Goal: Complete application form

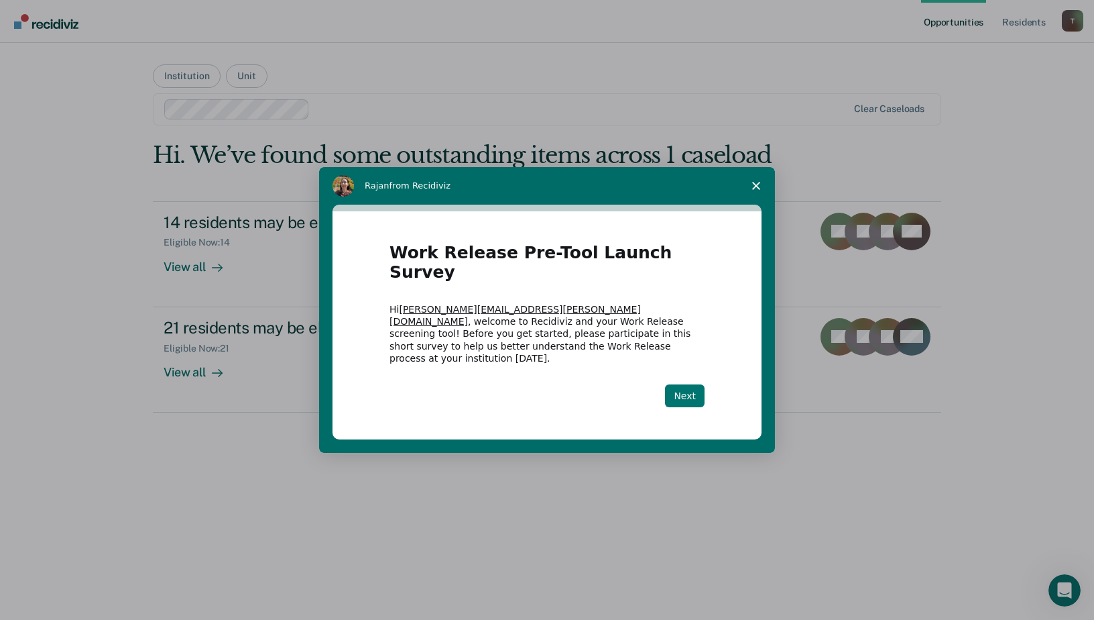
click at [695, 384] on button "Next" at bounding box center [685, 395] width 40 height 23
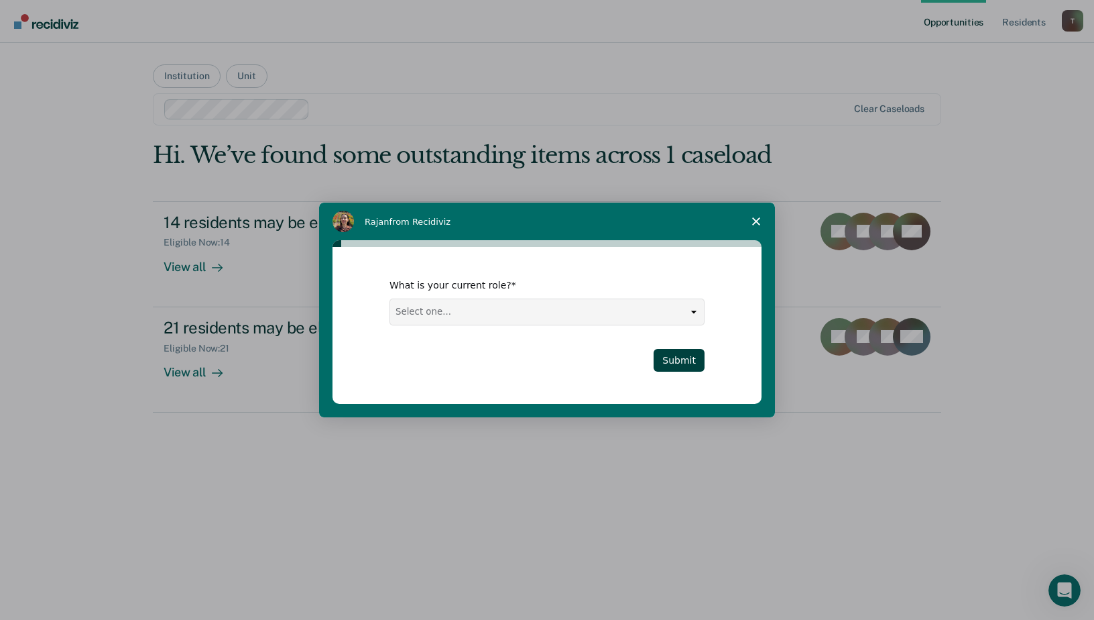
click at [696, 311] on select "Select one... Case Manager FUM Assistant [PERSON_NAME] [PERSON_NAME]" at bounding box center [547, 311] width 314 height 25
select select "FUM"
click at [390, 299] on select "Select one... Case Manager FUM Assistant [PERSON_NAME] [PERSON_NAME]" at bounding box center [547, 311] width 314 height 25
click at [687, 357] on button "Submit" at bounding box center [679, 360] width 51 height 23
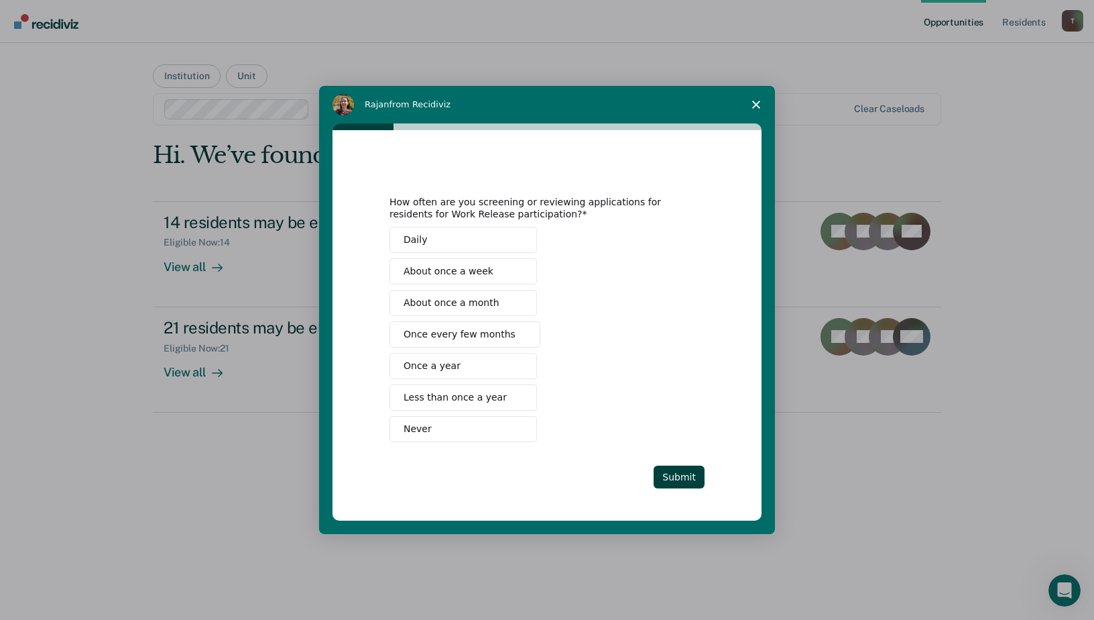
click at [467, 424] on button "Never" at bounding box center [464, 429] width 148 height 26
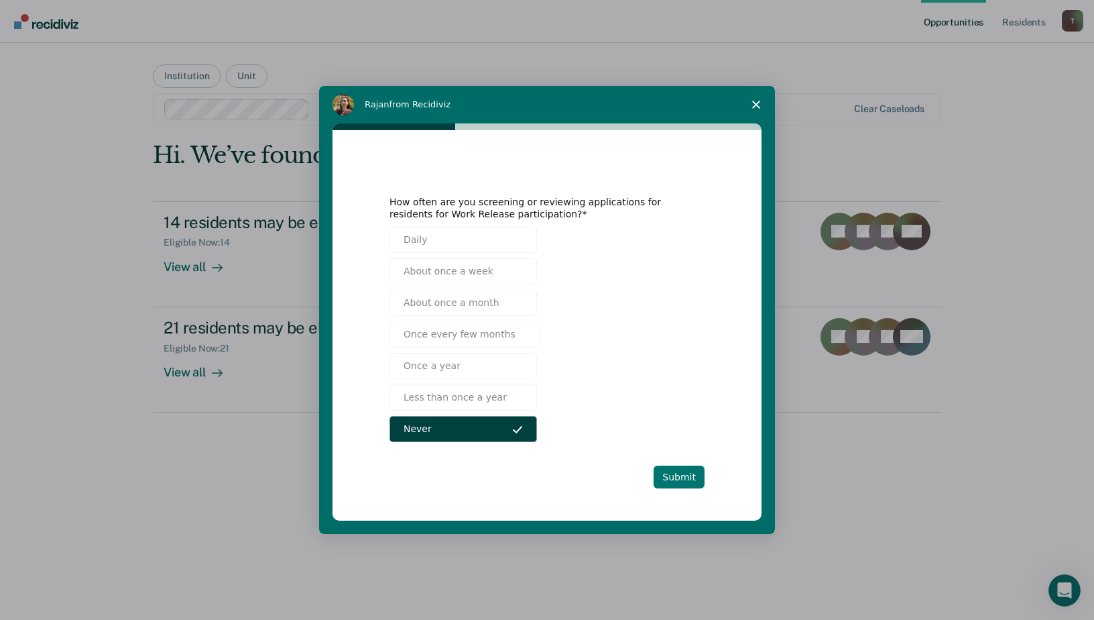
click at [668, 477] on button "Submit" at bounding box center [679, 476] width 51 height 23
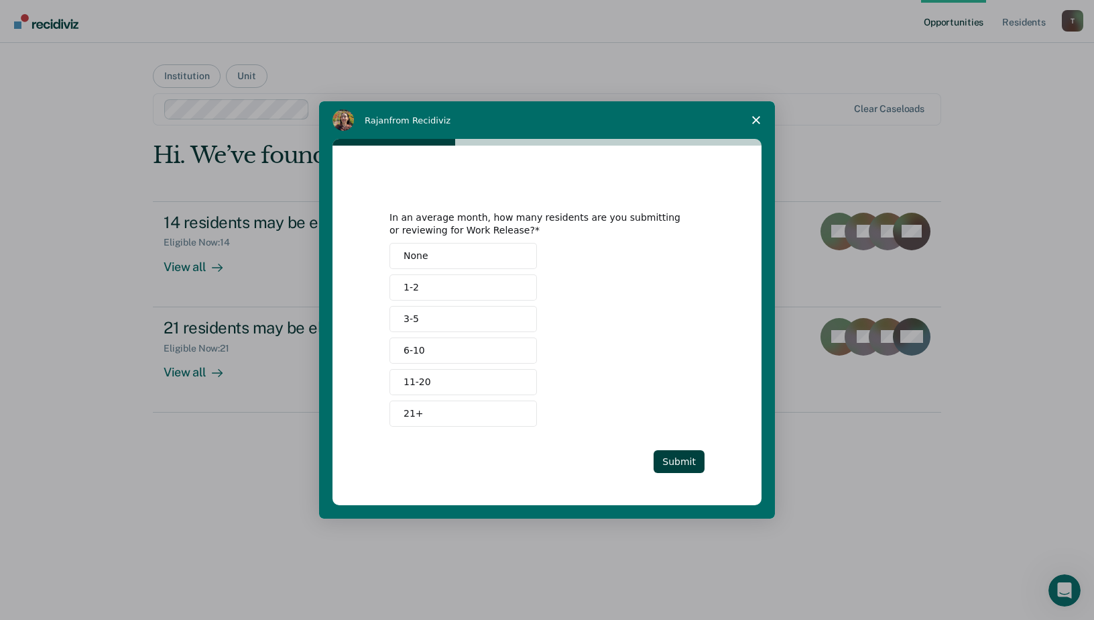
click at [429, 248] on button "None" at bounding box center [464, 256] width 148 height 26
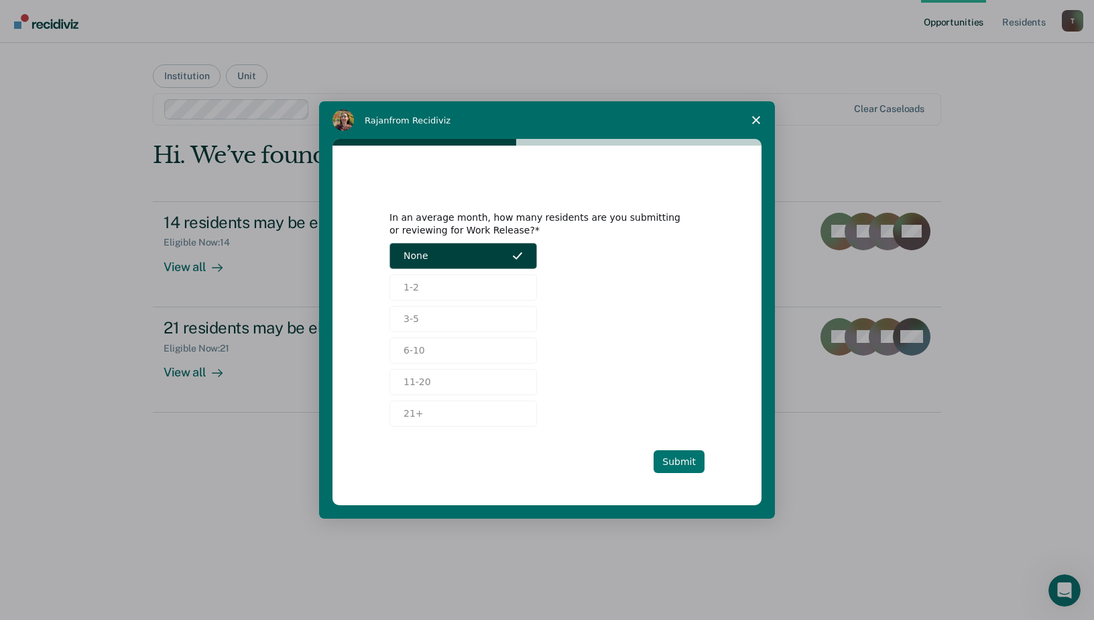
click at [686, 456] on button "Submit" at bounding box center [679, 461] width 51 height 23
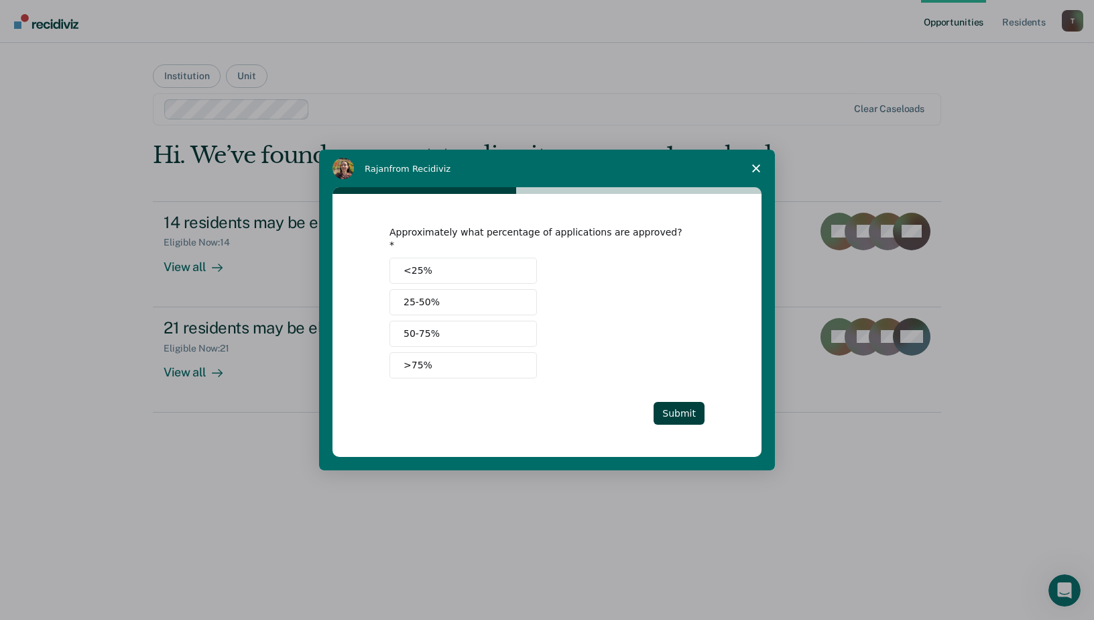
click at [445, 261] on button "<25%" at bounding box center [464, 270] width 148 height 26
click at [694, 402] on button "Submit" at bounding box center [679, 413] width 51 height 23
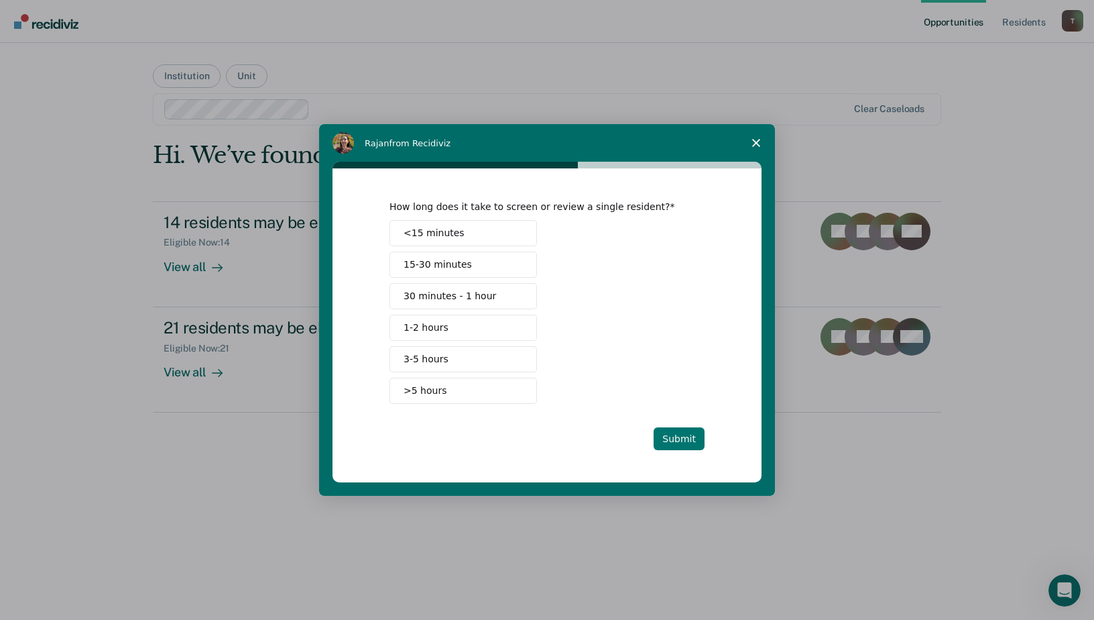
click at [689, 435] on button "Submit" at bounding box center [679, 438] width 51 height 23
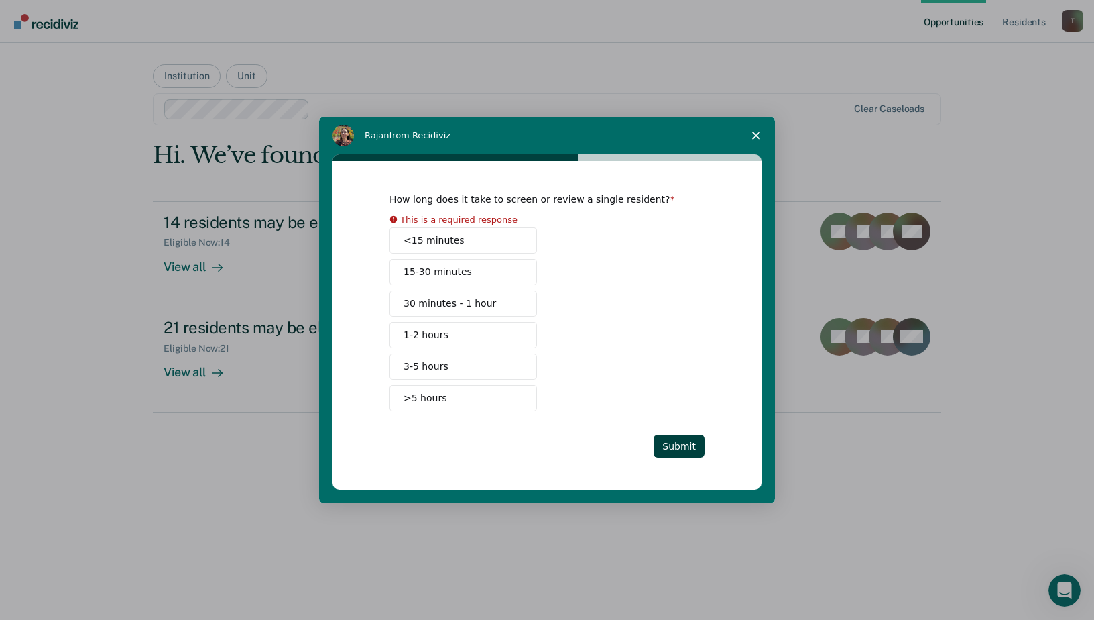
click at [672, 290] on div "<15 minutes 15-30 minutes 30 minutes - 1 hour 1-2 hours 3-5 hours >5 hours" at bounding box center [547, 319] width 315 height 184
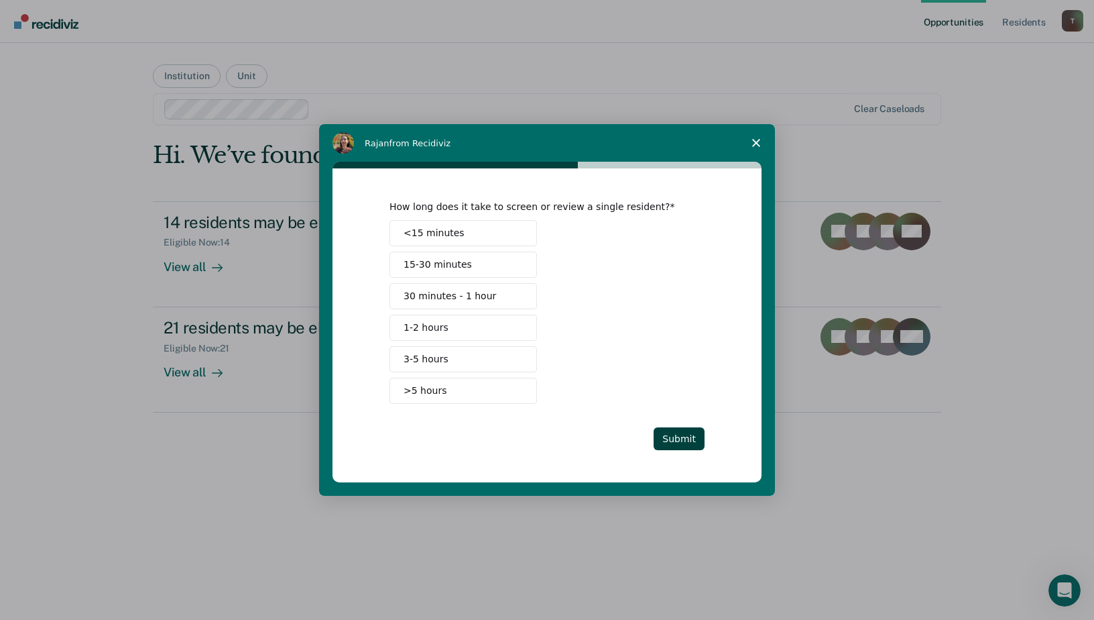
click at [447, 239] on span "<15 minutes" at bounding box center [434, 233] width 61 height 14
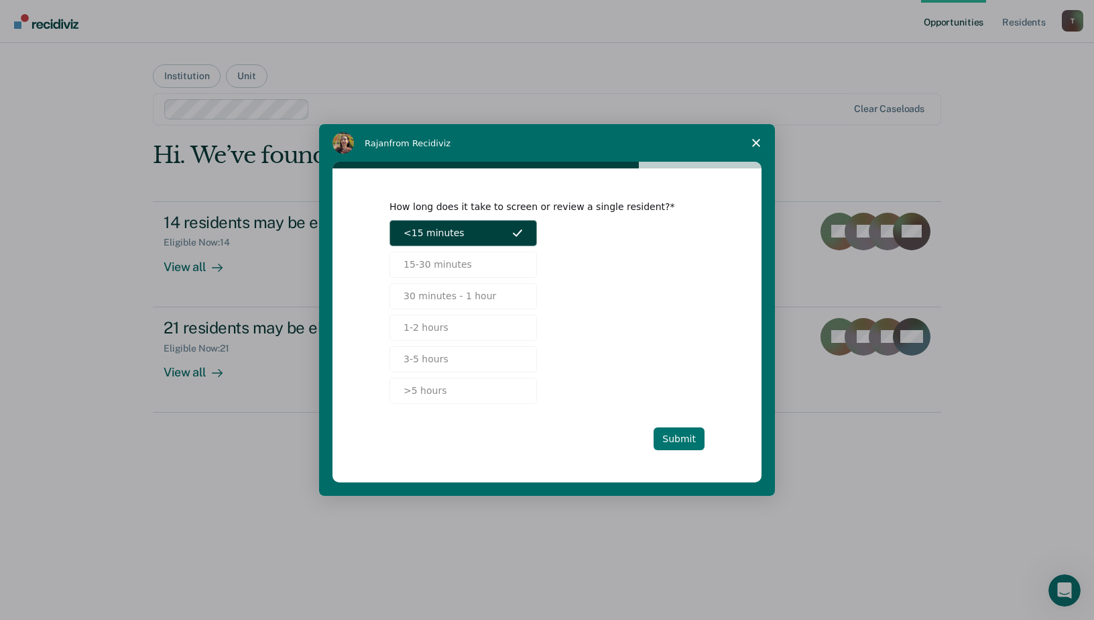
click at [689, 440] on button "Submit" at bounding box center [679, 438] width 51 height 23
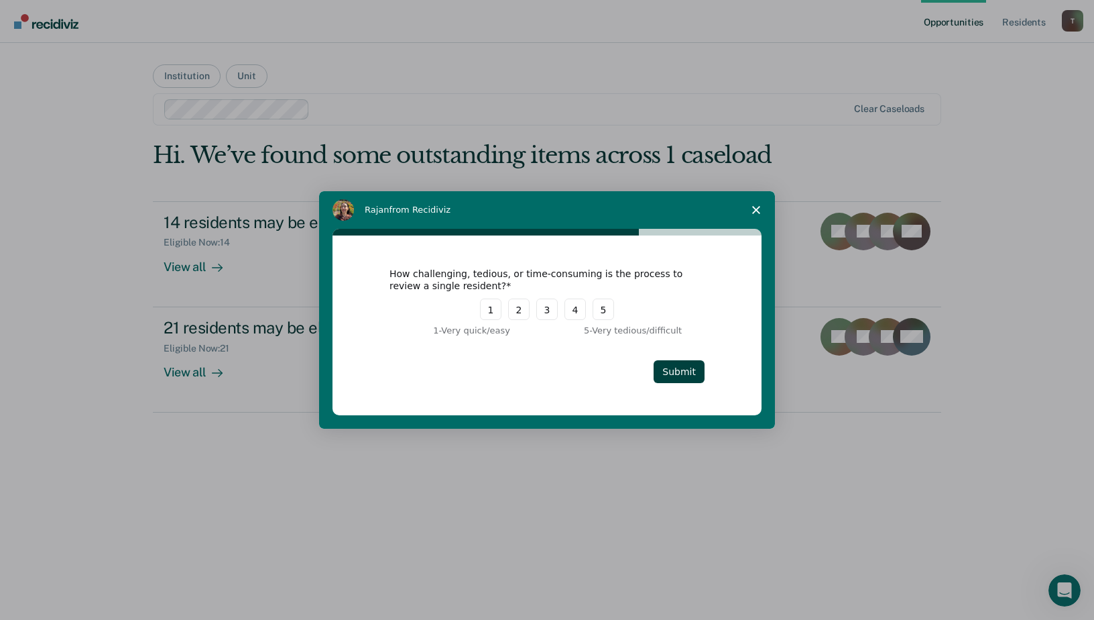
click at [759, 207] on polygon "Close survey" at bounding box center [756, 210] width 8 height 8
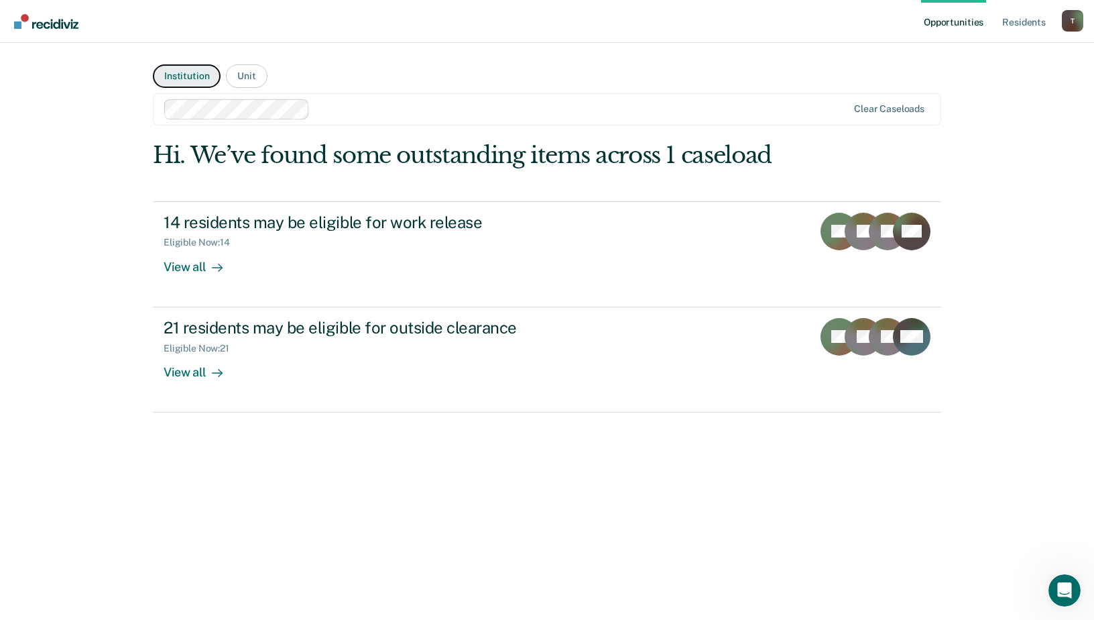
click at [184, 79] on button "Institution" at bounding box center [187, 75] width 68 height 23
